Goal: Information Seeking & Learning: Learn about a topic

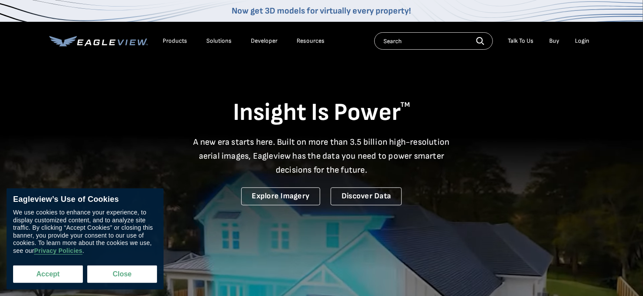
click at [56, 274] on button "Accept" at bounding box center [48, 274] width 70 height 17
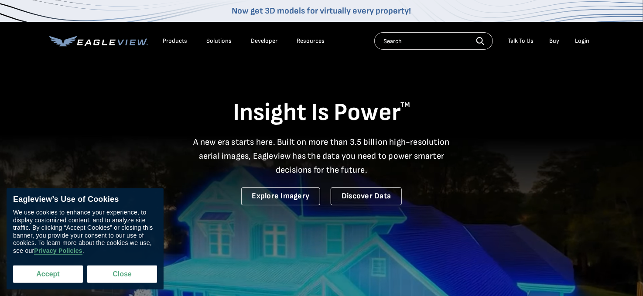
checkbox input "true"
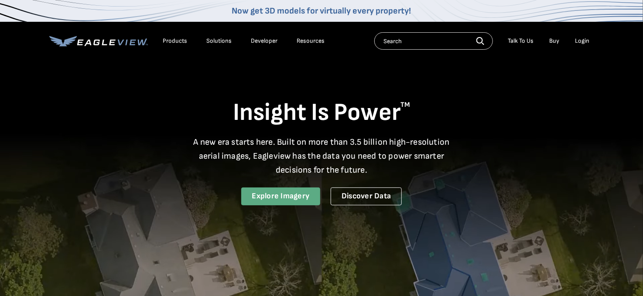
click at [307, 198] on link "Explore Imagery" at bounding box center [280, 197] width 79 height 18
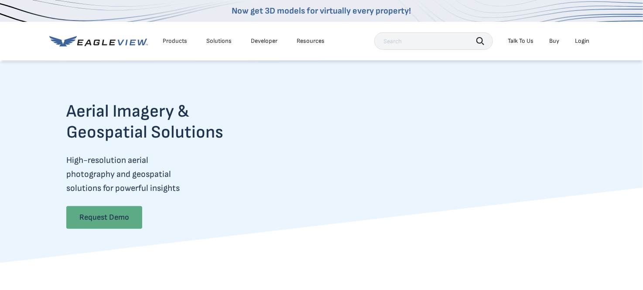
click at [134, 225] on link "Request Demo" at bounding box center [104, 217] width 76 height 23
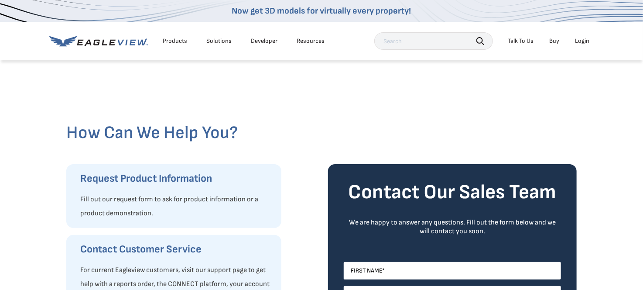
click at [172, 40] on div "Products" at bounding box center [175, 41] width 24 height 8
